Goal: Information Seeking & Learning: Check status

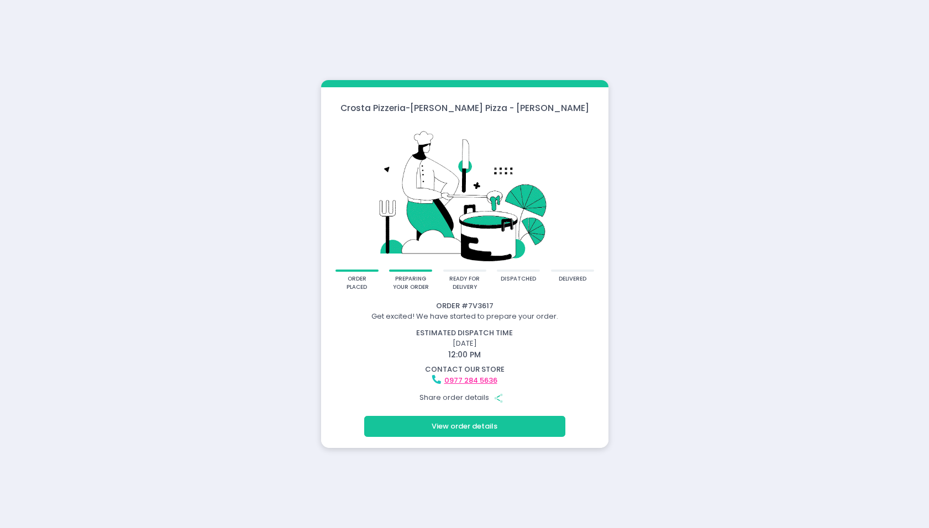
click at [496, 430] on button "View order details" at bounding box center [464, 426] width 201 height 21
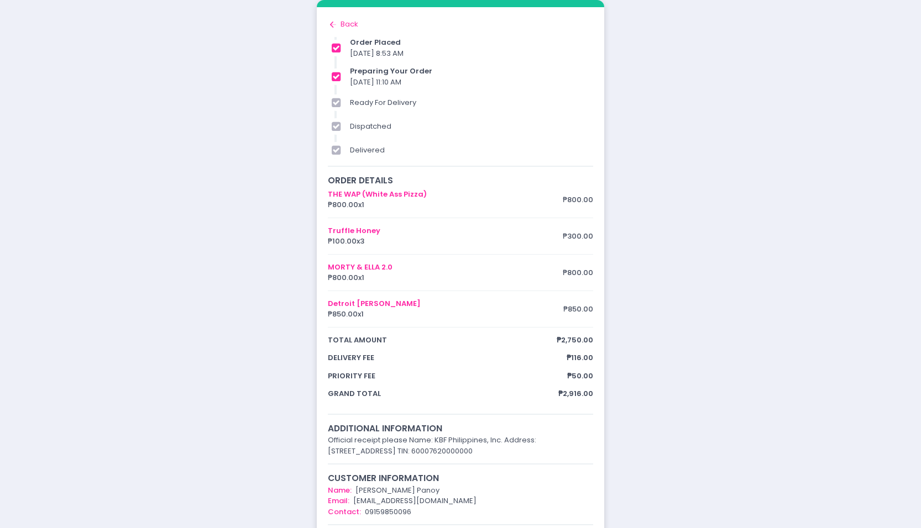
click at [719, 338] on div "order placed preparing your order ready for delivery dispatched delivered Order…" at bounding box center [460, 359] width 921 height 718
drag, startPoint x: 127, startPoint y: 302, endPoint x: 98, endPoint y: 302, distance: 28.7
click at [125, 302] on div "order placed preparing your order ready for delivery dispatched delivered Order…" at bounding box center [460, 359] width 921 height 718
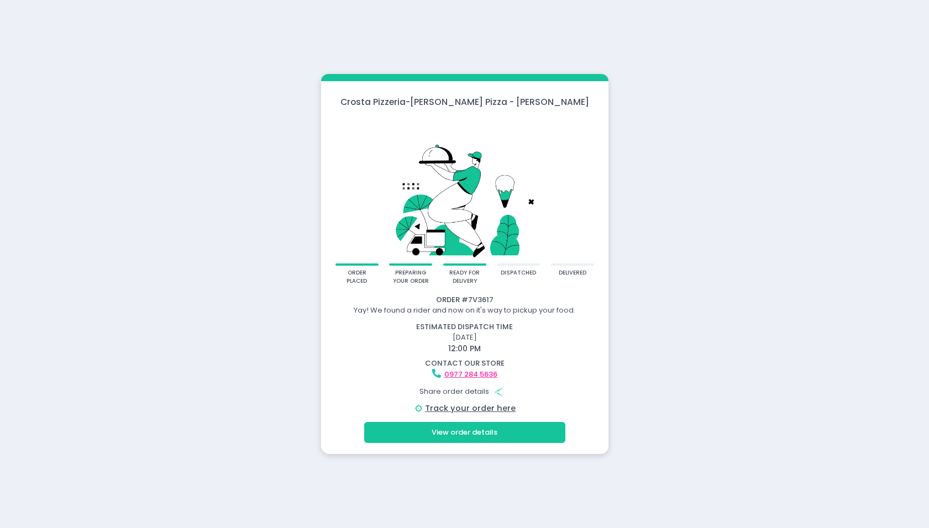
click at [437, 439] on button "View order details" at bounding box center [464, 432] width 201 height 21
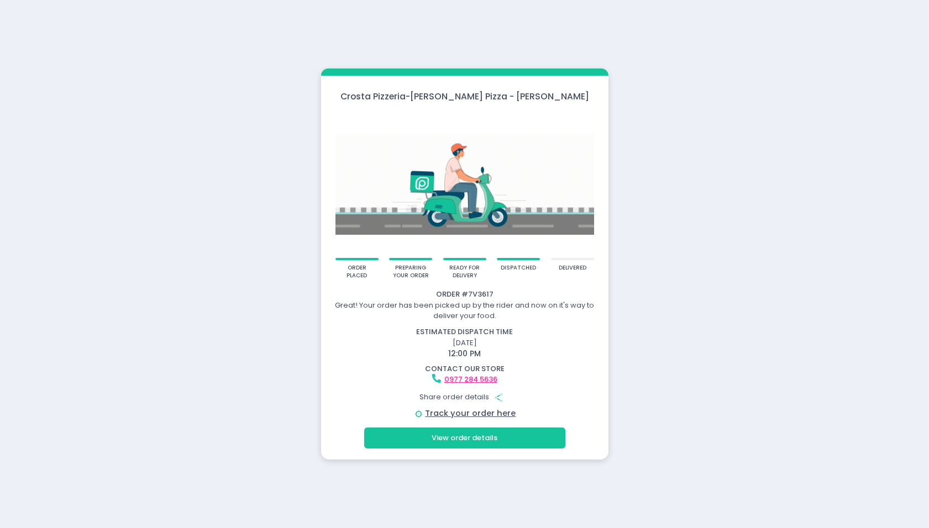
click at [511, 444] on button "View order details" at bounding box center [464, 438] width 201 height 21
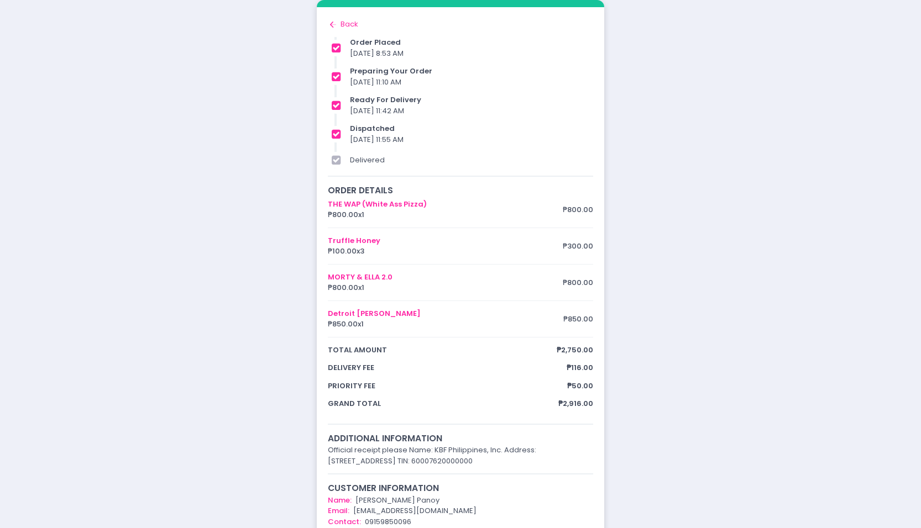
click at [796, 332] on div "order placed preparing your order ready for delivery dispatched delivered Order…" at bounding box center [460, 369] width 921 height 739
